Goal: Use online tool/utility: Utilize a website feature to perform a specific function

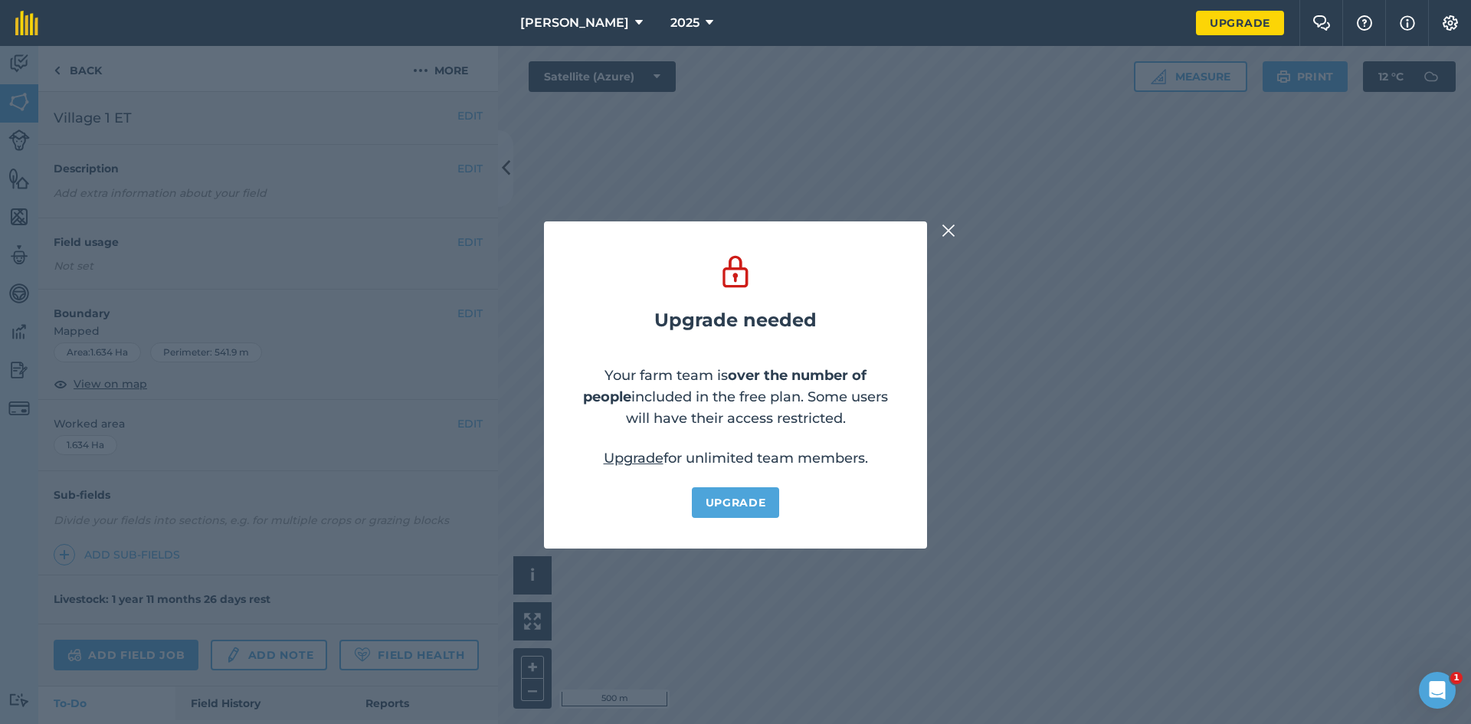
click at [945, 231] on img at bounding box center [949, 230] width 14 height 18
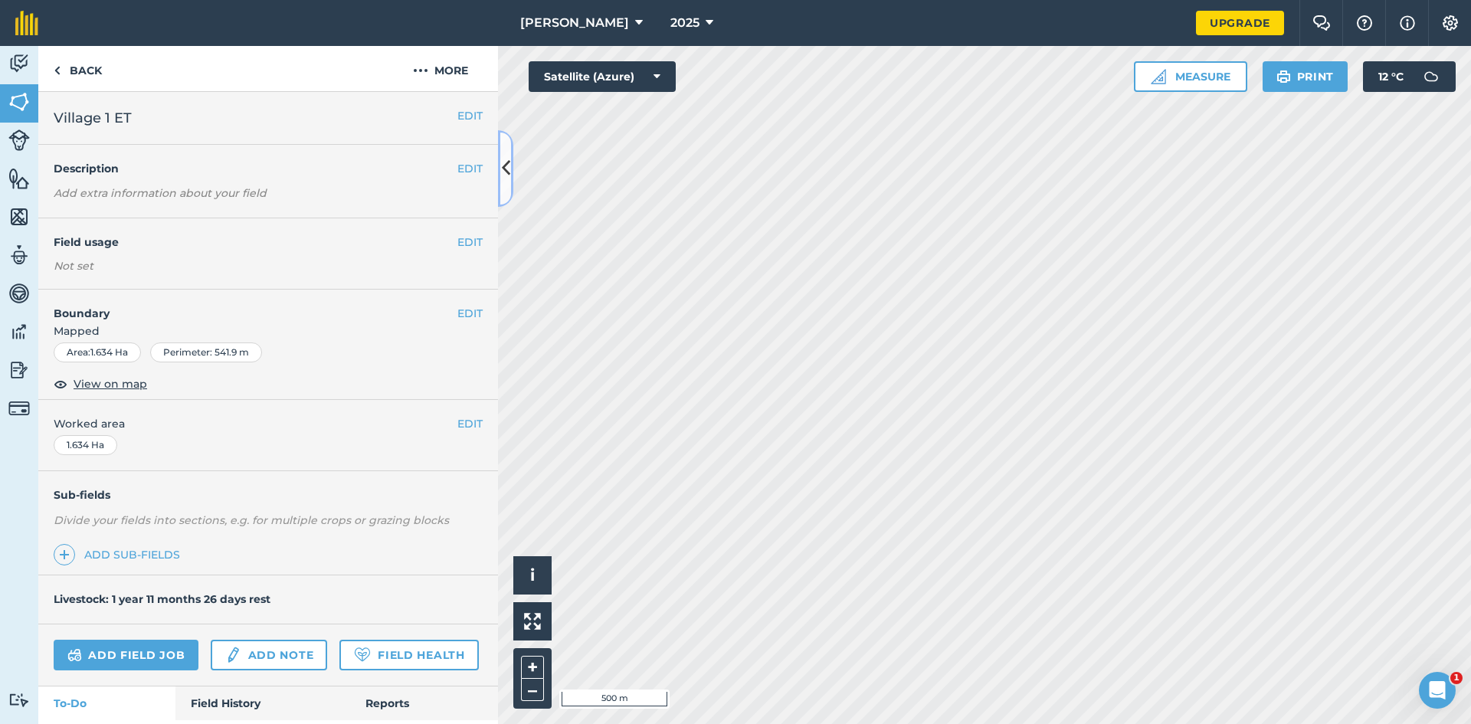
click at [506, 159] on icon at bounding box center [506, 168] width 8 height 27
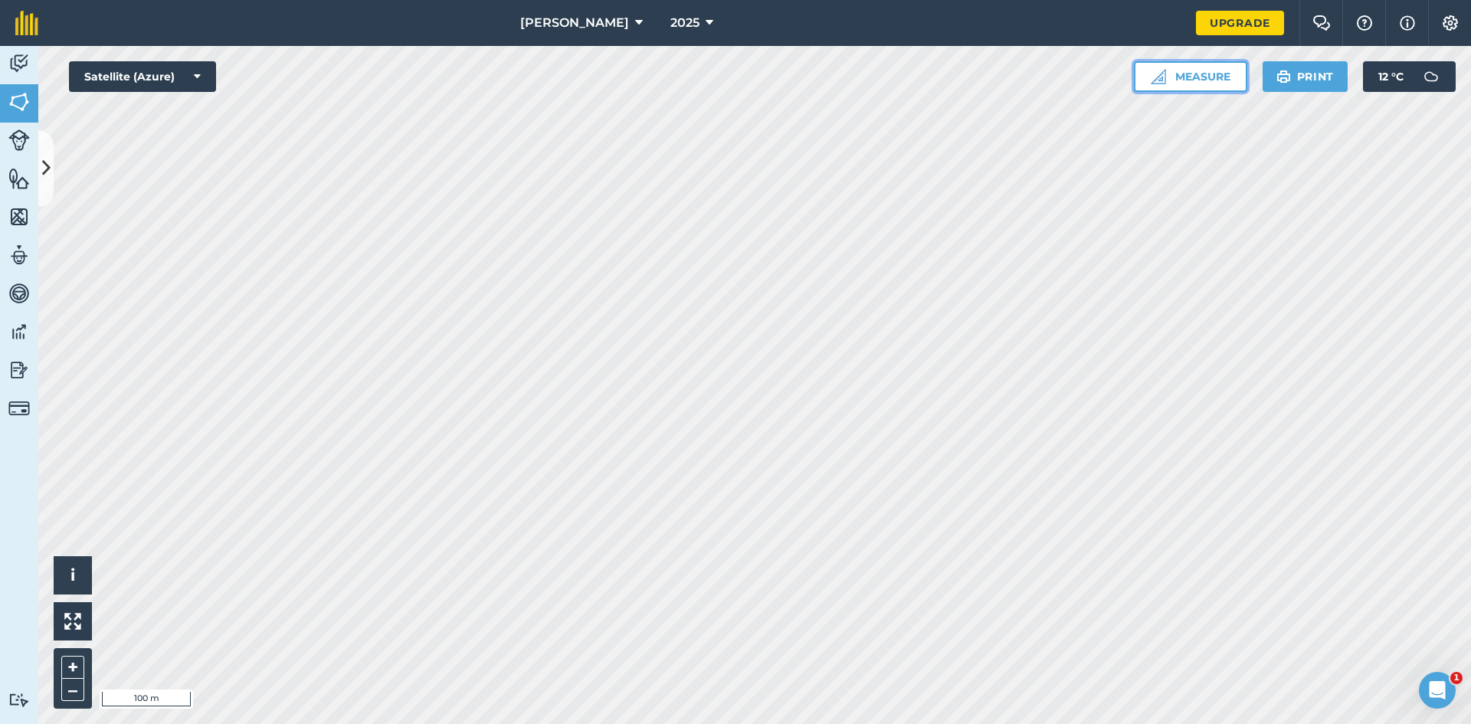
click at [1211, 70] on button "Measure" at bounding box center [1190, 76] width 113 height 31
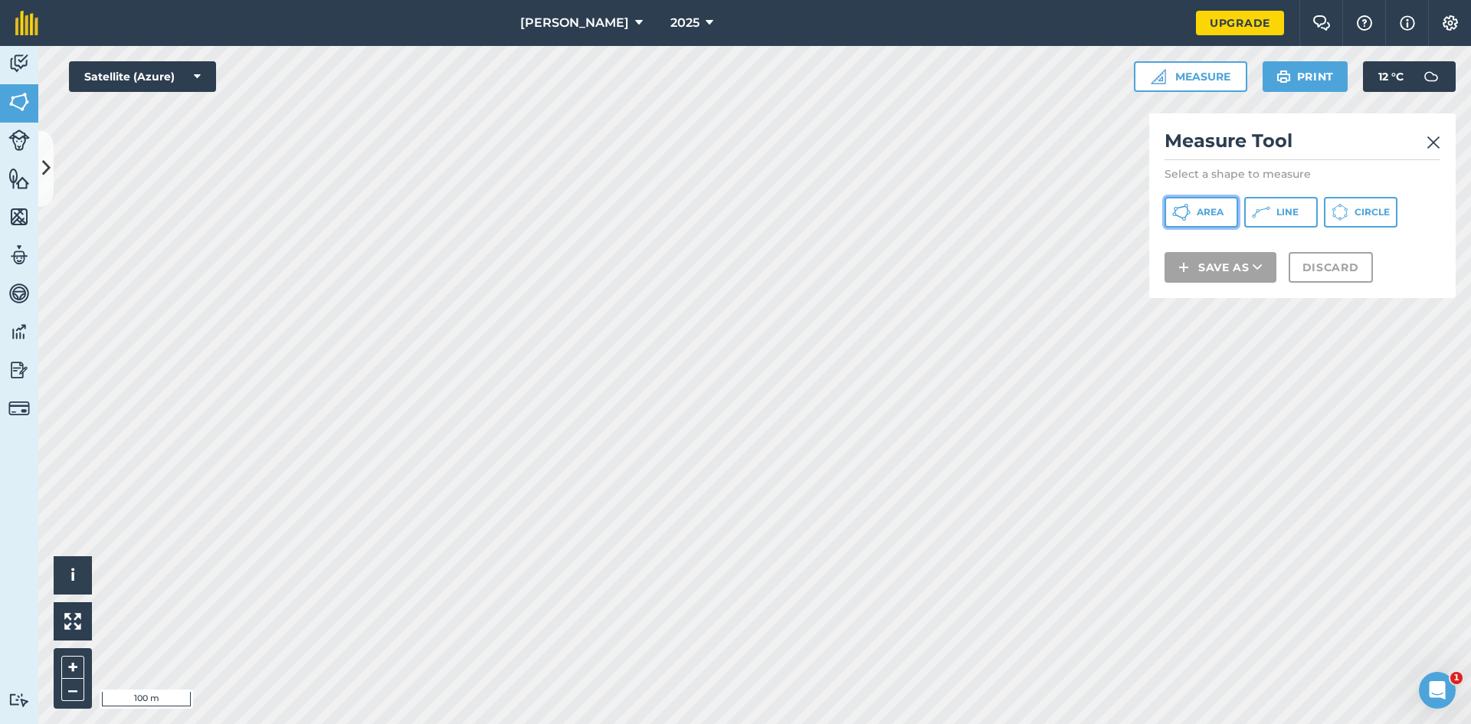
click at [1211, 215] on span "Area" at bounding box center [1210, 212] width 27 height 12
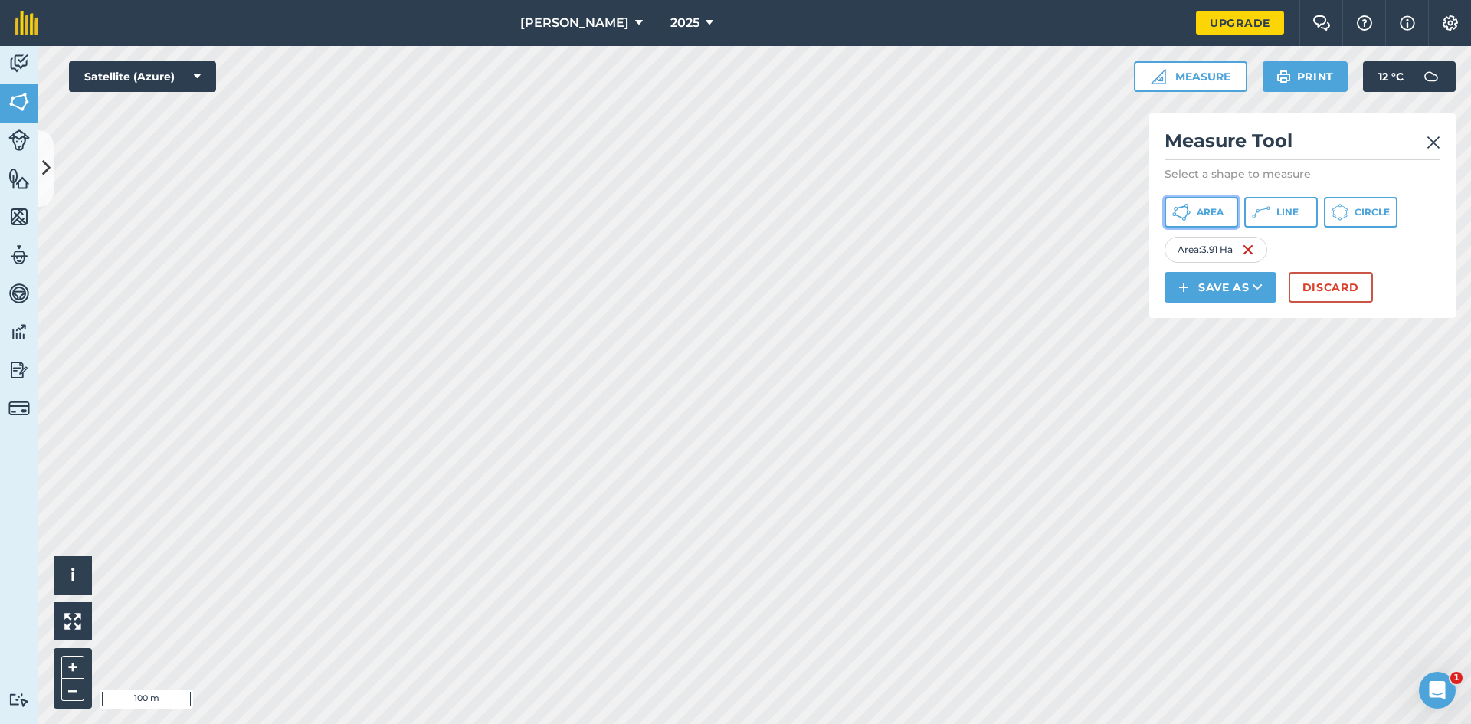
click at [1195, 215] on button "Area" at bounding box center [1202, 212] width 74 height 31
